Goal: Information Seeking & Learning: Learn about a topic

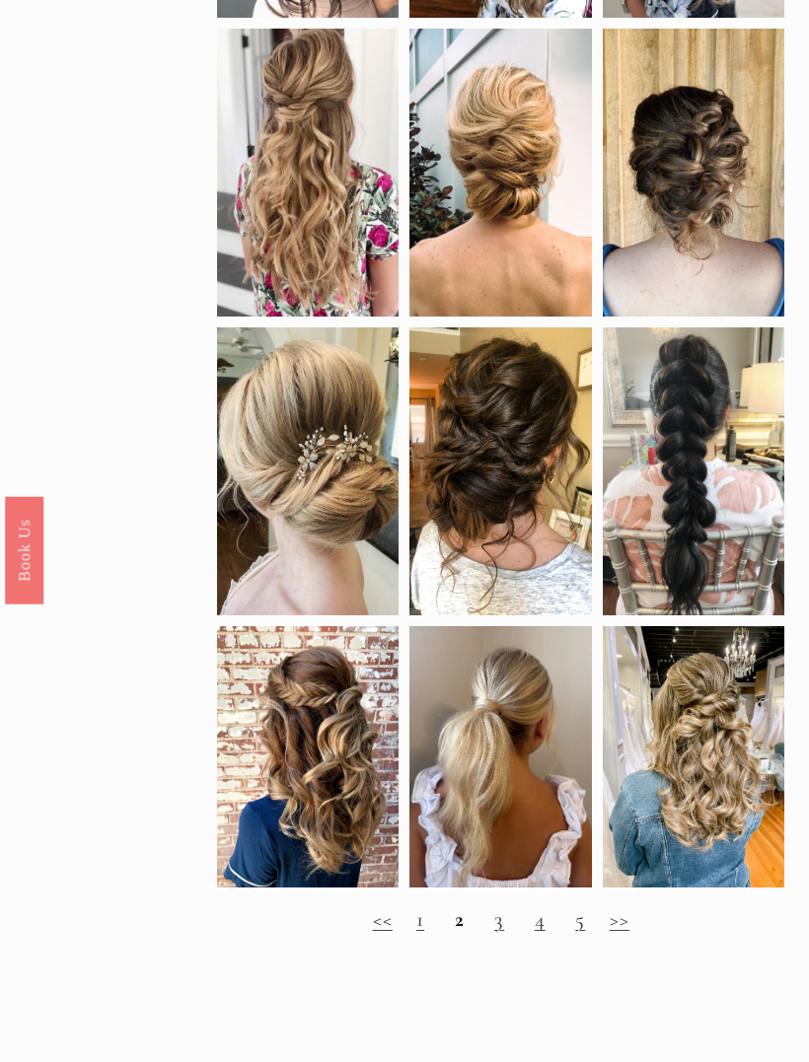
scroll to position [854, 0]
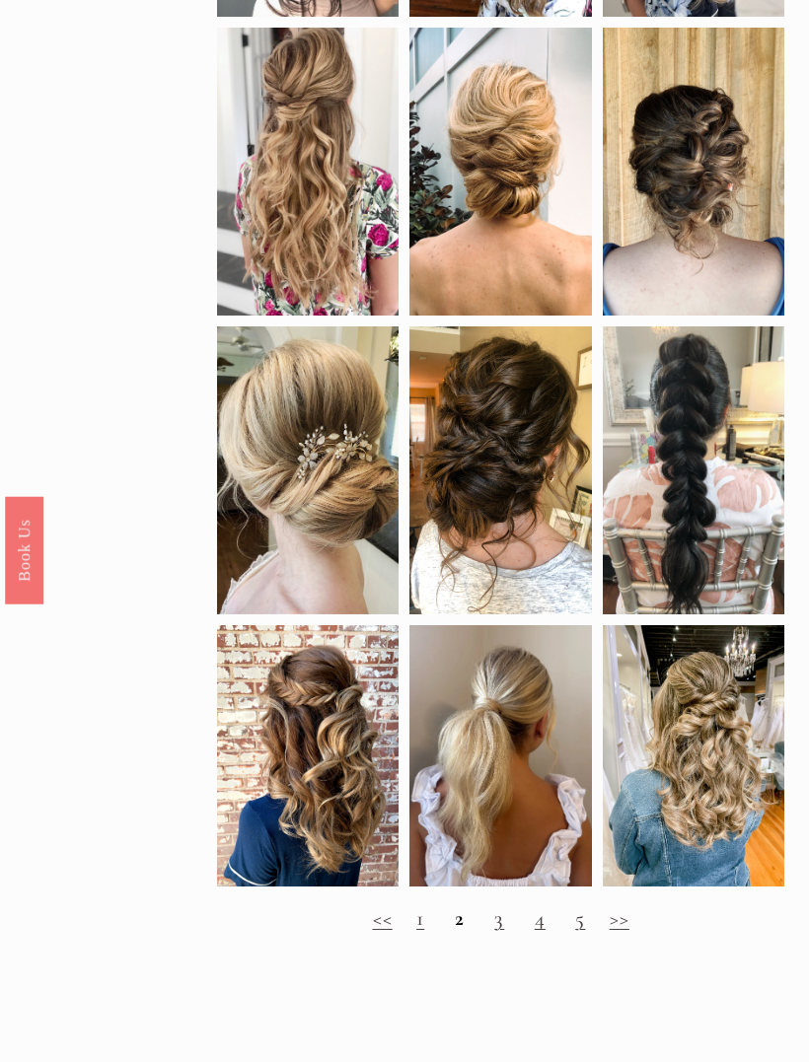
click at [465, 926] on h2 "<< 1 2 3 4 5 >>" at bounding box center [500, 920] width 567 height 26
click at [453, 926] on h2 "<< 1 2 3 4 5 >>" at bounding box center [500, 919] width 567 height 26
click at [455, 931] on strong "2" at bounding box center [460, 918] width 10 height 26
click at [619, 931] on link ">>" at bounding box center [619, 918] width 20 height 26
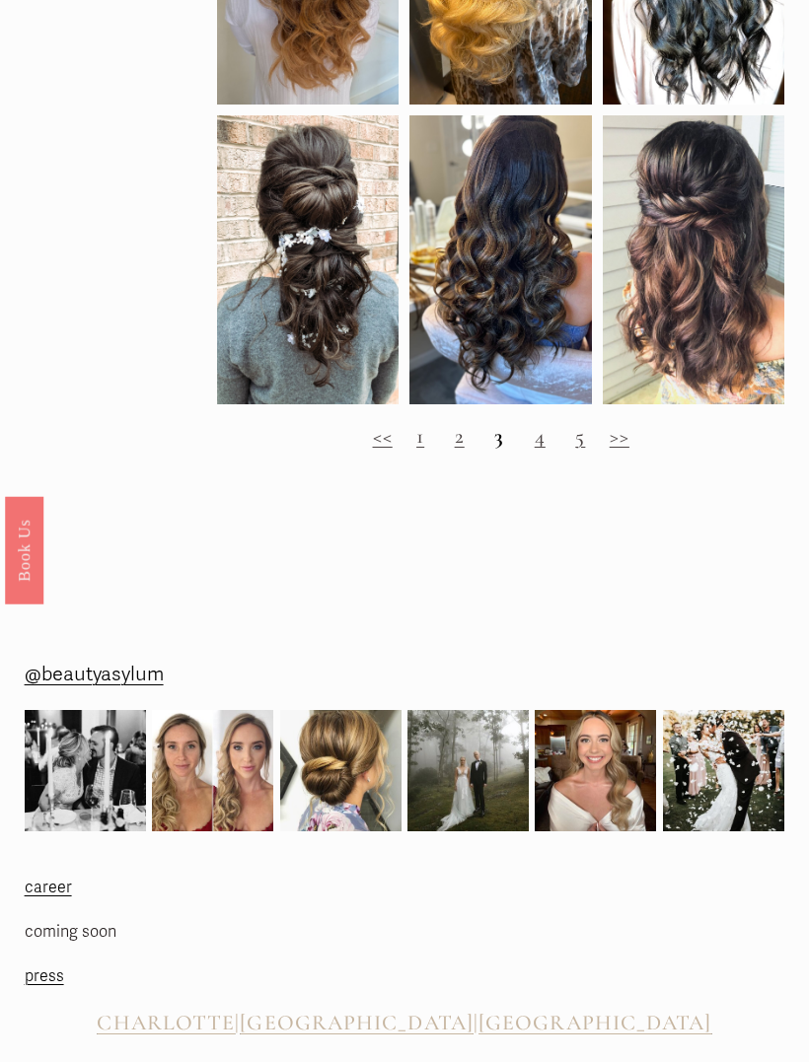
scroll to position [1283, 0]
click at [624, 449] on link ">>" at bounding box center [619, 436] width 20 height 26
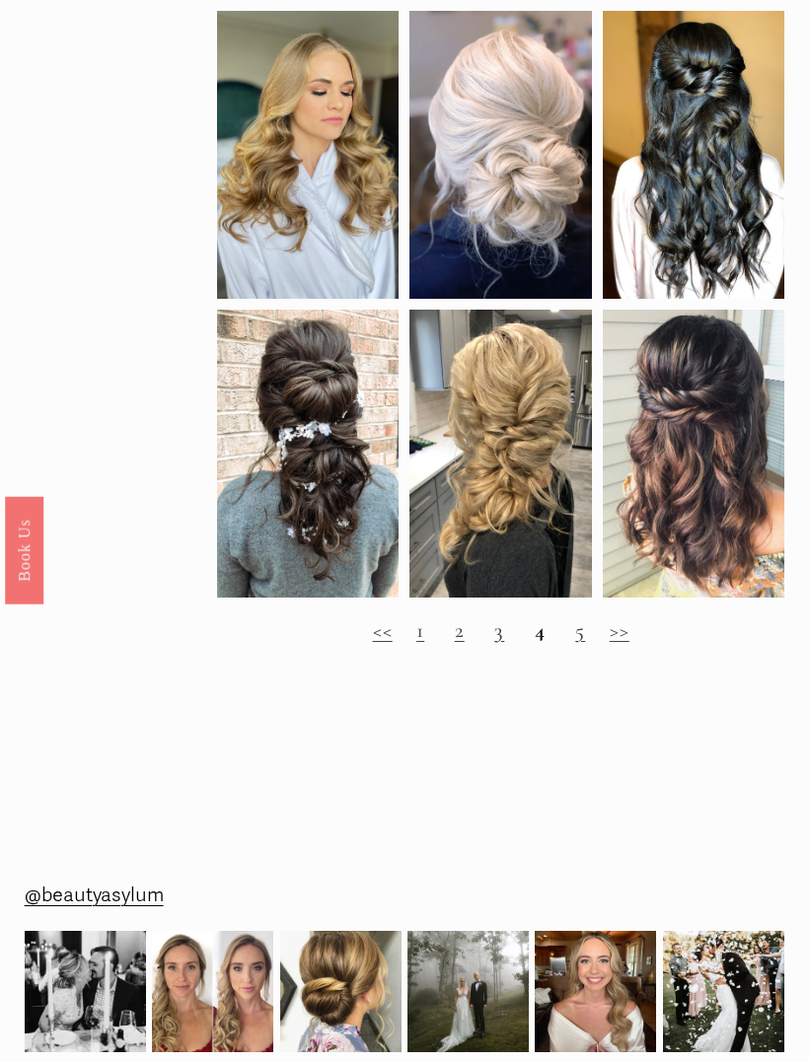
scroll to position [1119, 0]
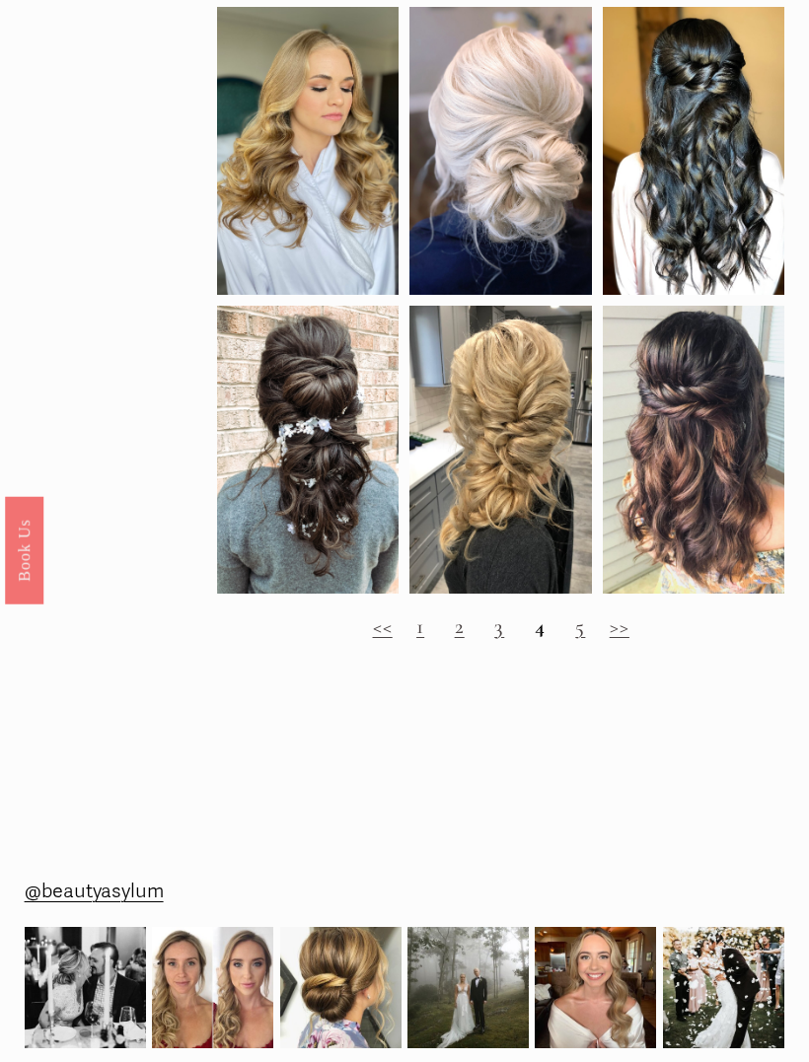
click at [614, 634] on link ">>" at bounding box center [619, 627] width 20 height 26
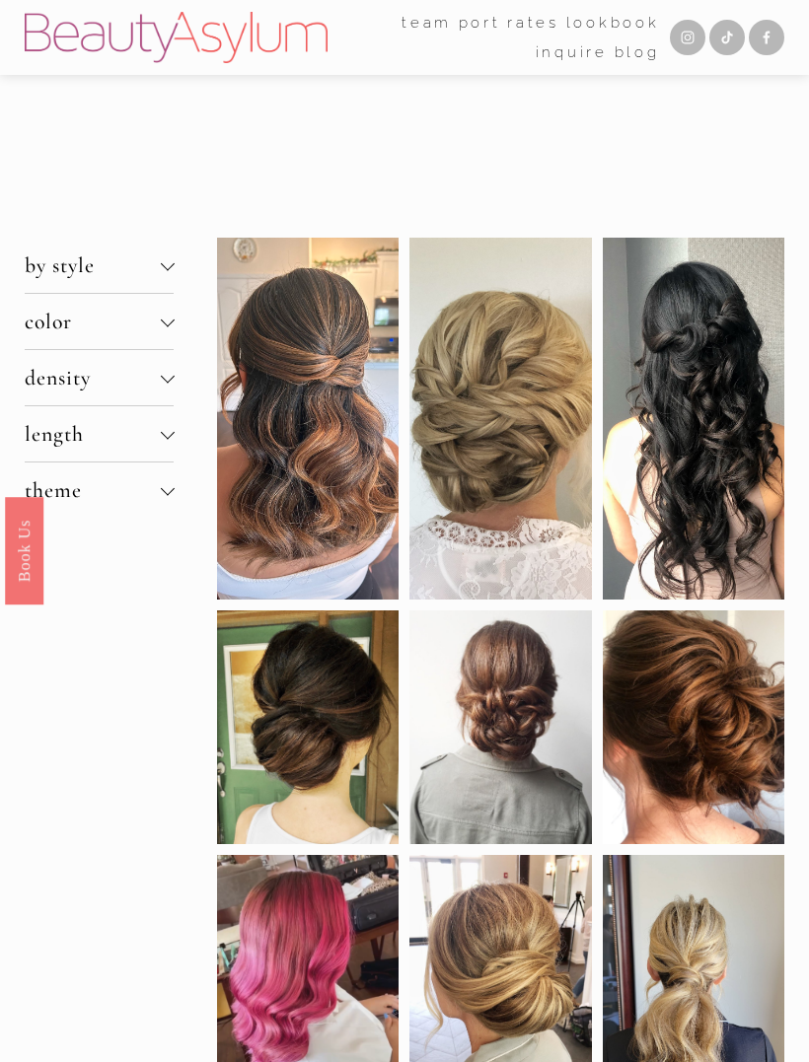
scroll to position [1165, 0]
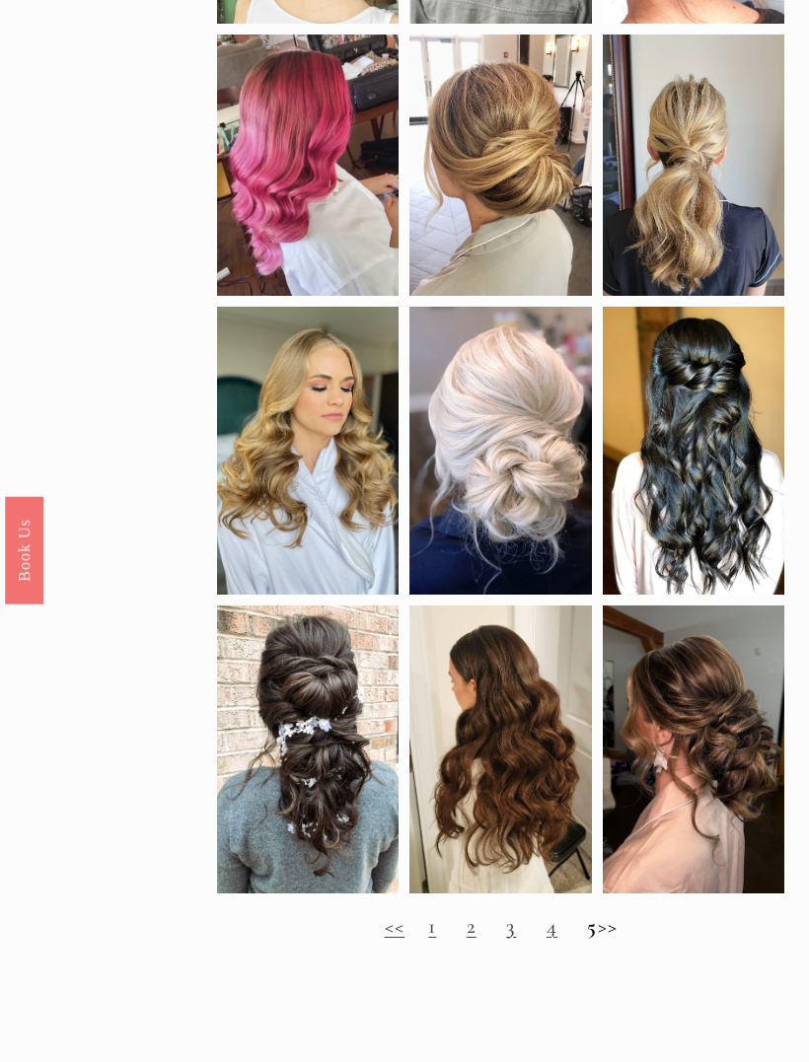
scroll to position [820, 0]
click at [623, 939] on h2 "<< 1 2 3 4 5 >>" at bounding box center [500, 927] width 567 height 26
click at [618, 940] on h2 "<< 1 2 3 4 5 >>" at bounding box center [500, 927] width 567 height 26
click at [615, 940] on h2 "<< 1 2 3 4 5 >>" at bounding box center [500, 927] width 567 height 26
click at [609, 940] on h2 "<< 1 2 3 4 5 >>" at bounding box center [500, 927] width 567 height 26
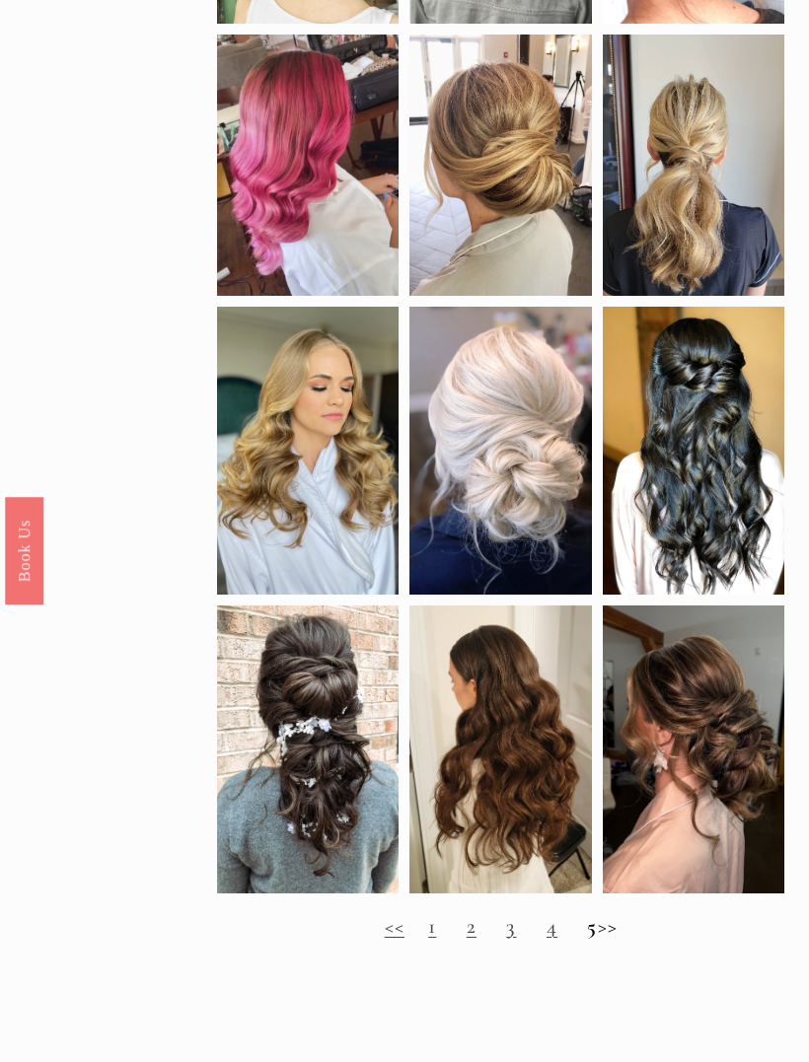
click at [612, 940] on h2 "<< 1 2 3 4 5 >>" at bounding box center [500, 927] width 567 height 26
click at [607, 940] on h2 "<< 1 2 3 4 5 >>" at bounding box center [500, 927] width 567 height 26
click at [612, 940] on h2 "<< 1 2 3 4 5 >>" at bounding box center [500, 927] width 567 height 26
click at [609, 940] on h2 "<< 1 2 3 4 5 >>" at bounding box center [500, 927] width 567 height 26
click at [607, 938] on h2 "<< 1 2 3 4 5 >>" at bounding box center [500, 927] width 567 height 26
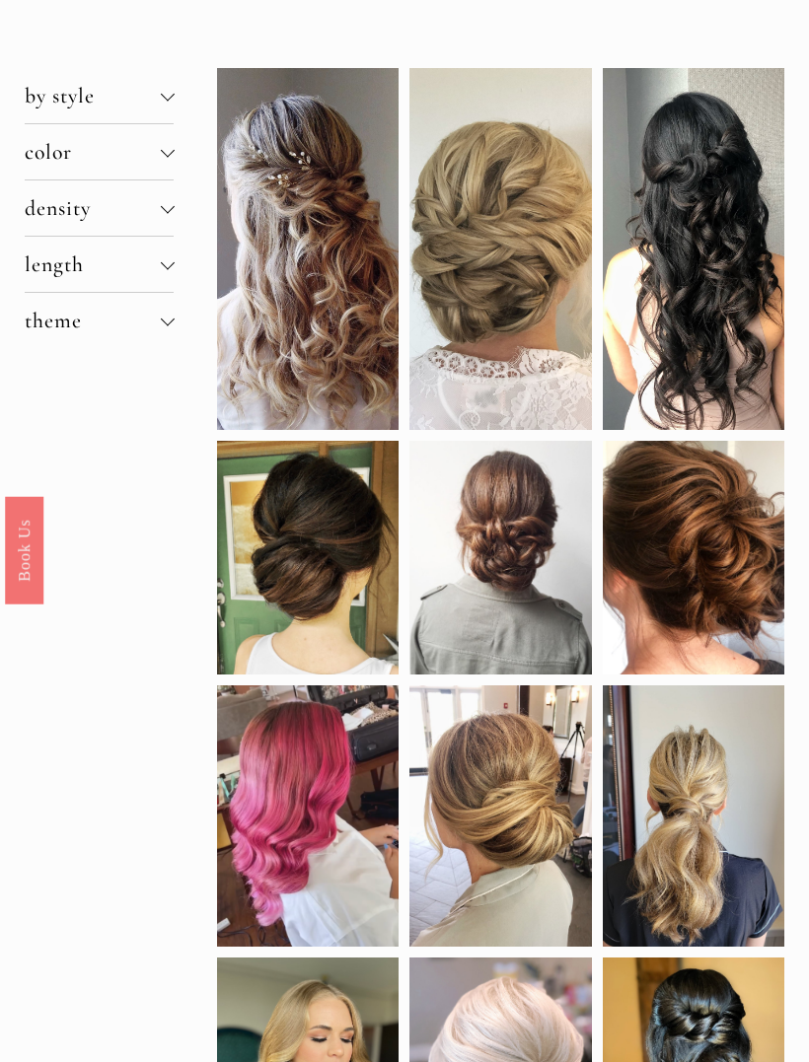
scroll to position [111, 0]
